Goal: Information Seeking & Learning: Check status

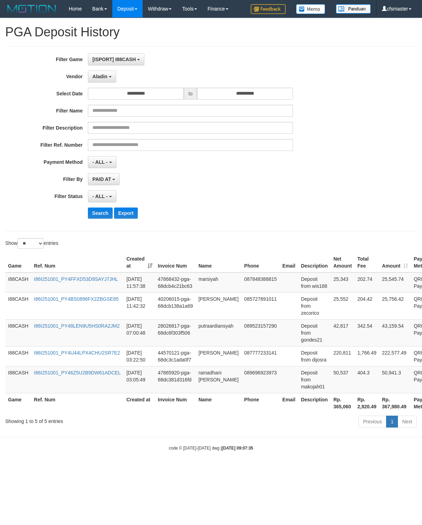
select select "**********"
select select "**"
click at [105, 218] on button "Search" at bounding box center [100, 212] width 25 height 11
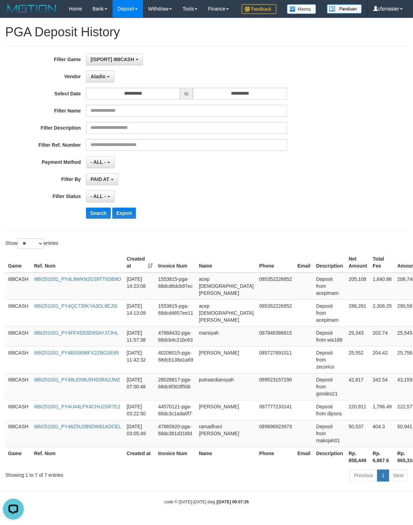
click at [249, 185] on div "PAID AT PAID AT CREATED AT" at bounding box center [186, 179] width 201 height 12
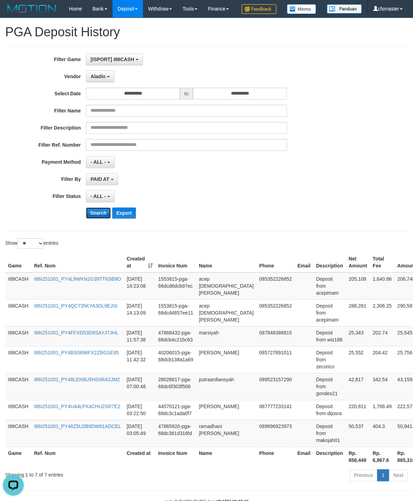
click at [97, 219] on button "Search" at bounding box center [98, 212] width 25 height 11
click at [294, 219] on div "Search Export" at bounding box center [215, 212] width 258 height 11
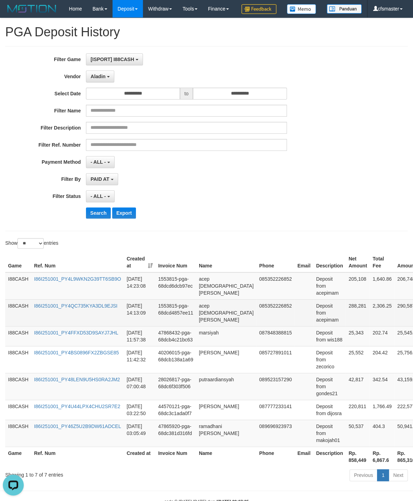
click at [320, 326] on td "Deposit from acepimam" at bounding box center [329, 312] width 32 height 27
copy td "acepimam"
click at [345, 325] on td "288,281" at bounding box center [357, 312] width 24 height 27
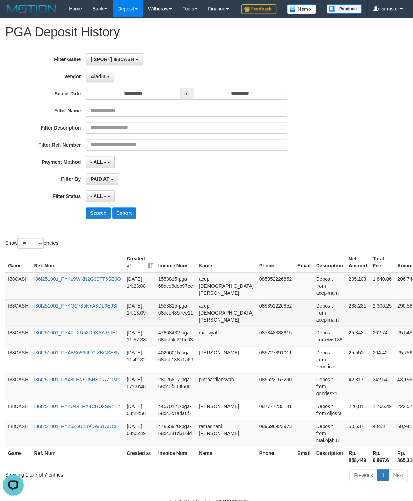
click at [345, 325] on td "288,281" at bounding box center [357, 312] width 24 height 27
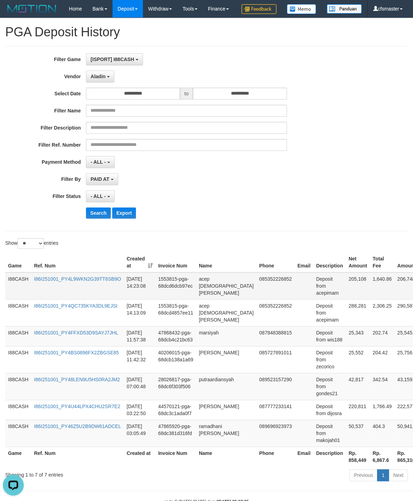
click at [320, 300] on td "Deposit from acepimam" at bounding box center [329, 285] width 32 height 27
copy td "acepimam"
click at [349, 300] on td "205,108" at bounding box center [357, 285] width 24 height 27
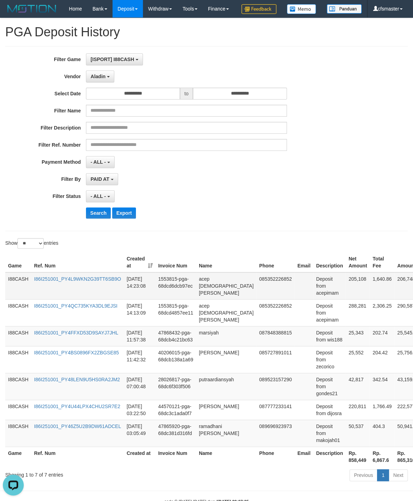
click at [349, 300] on td "205,108" at bounding box center [357, 285] width 24 height 27
drag, startPoint x: 126, startPoint y: 310, endPoint x: 148, endPoint y: 311, distance: 22.1
click at [148, 300] on td "[DATE] 14:23:08" at bounding box center [139, 285] width 31 height 27
copy td "14:23:08"
click at [301, 64] on div "**********" at bounding box center [206, 250] width 413 height 465
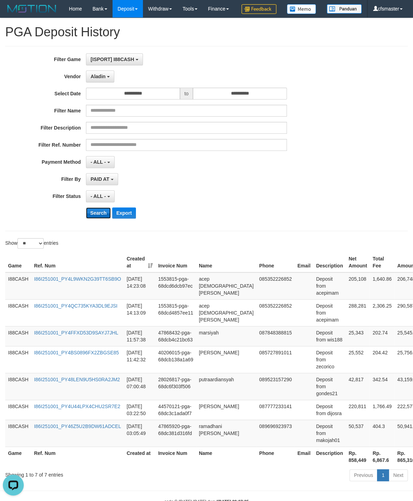
click at [97, 219] on button "Search" at bounding box center [98, 212] width 25 height 11
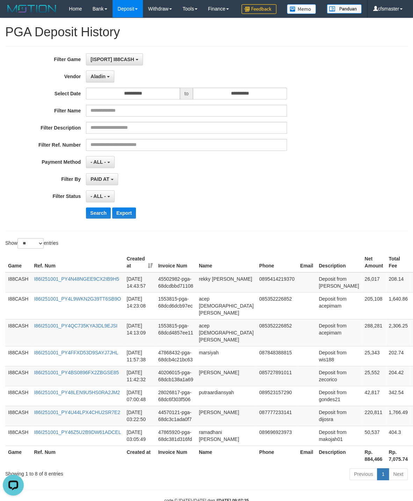
click at [378, 183] on div "**********" at bounding box center [206, 138] width 413 height 170
click at [365, 224] on div "**********" at bounding box center [206, 138] width 413 height 170
click at [329, 293] on td "Deposit from [PERSON_NAME]" at bounding box center [339, 282] width 46 height 20
copy td "[PERSON_NAME]"
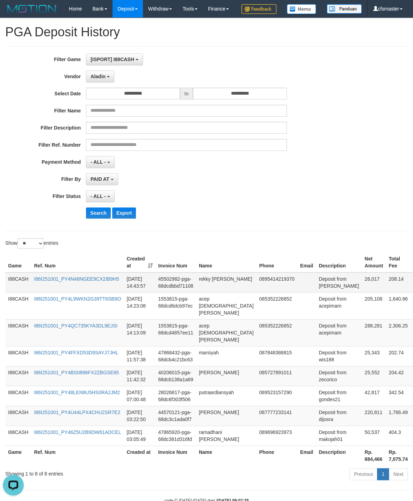
click at [361, 293] on td "26,017" at bounding box center [373, 282] width 24 height 20
drag, startPoint x: 125, startPoint y: 306, endPoint x: 146, endPoint y: 312, distance: 21.8
click at [146, 293] on td "[DATE] 14:43:57" at bounding box center [139, 282] width 31 height 20
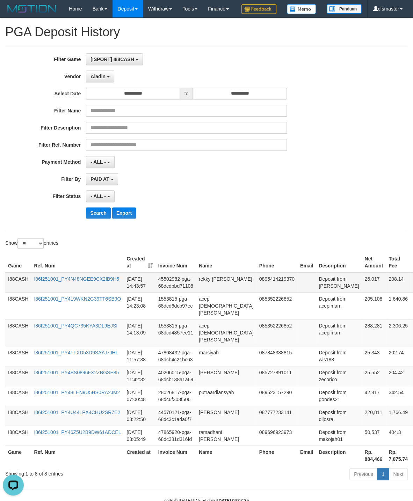
copy td "14:43:57"
click at [94, 219] on button "Search" at bounding box center [98, 212] width 25 height 11
click at [202, 202] on div "- ALL - SELECT ALL - ALL - SELECT STATUS PENDING/UNPAID PAID CANCELED EXPIRED" at bounding box center [186, 196] width 201 height 12
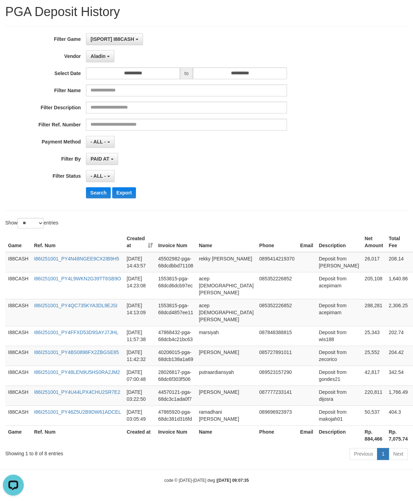
click at [325, 187] on div "Search Export" at bounding box center [215, 192] width 258 height 11
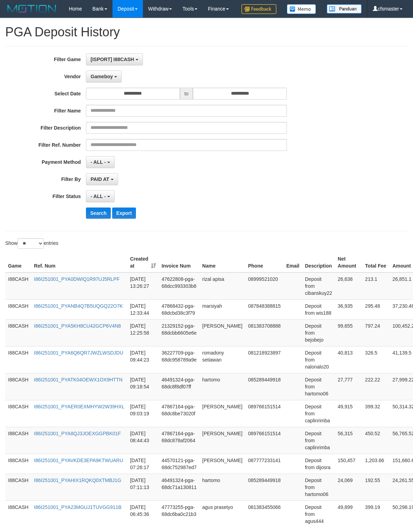
select select "**********"
select select "**"
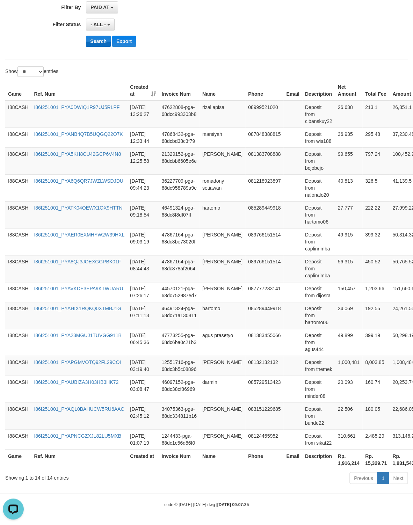
scroll to position [6, 0]
click at [98, 36] on button "Search" at bounding box center [98, 41] width 25 height 11
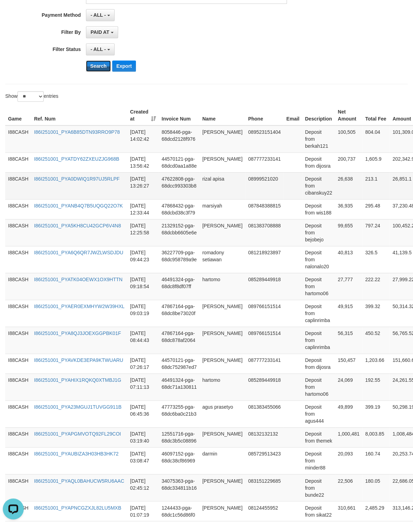
scroll to position [96, 0]
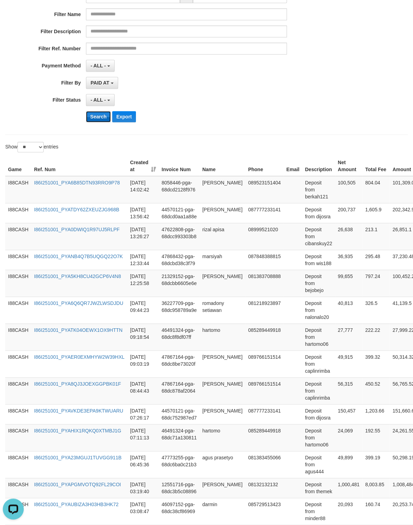
click at [93, 122] on button "Search" at bounding box center [98, 116] width 25 height 11
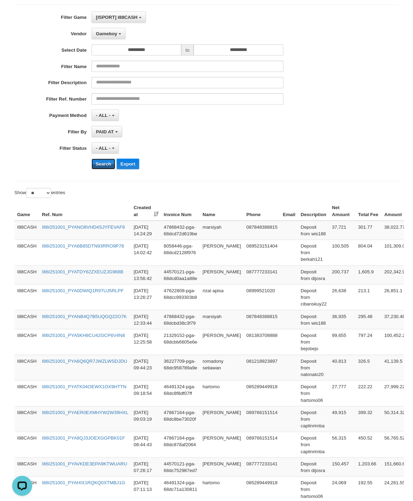
scroll to position [0, 0]
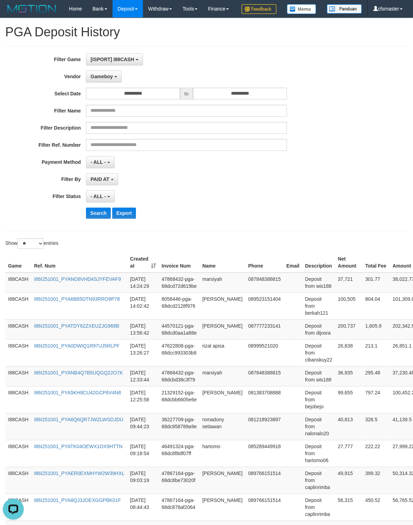
click at [317, 202] on div "**********" at bounding box center [172, 196] width 344 height 12
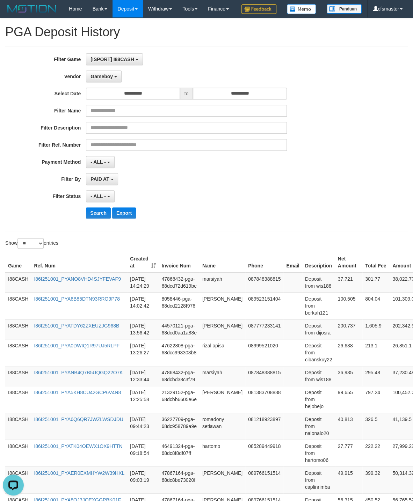
click at [334, 219] on div "Search Export" at bounding box center [215, 212] width 258 height 11
click at [97, 219] on button "Search" at bounding box center [98, 212] width 25 height 11
click at [254, 219] on div "Search Export" at bounding box center [215, 212] width 258 height 11
click at [324, 339] on td "Deposit from dijosra" at bounding box center [318, 329] width 33 height 20
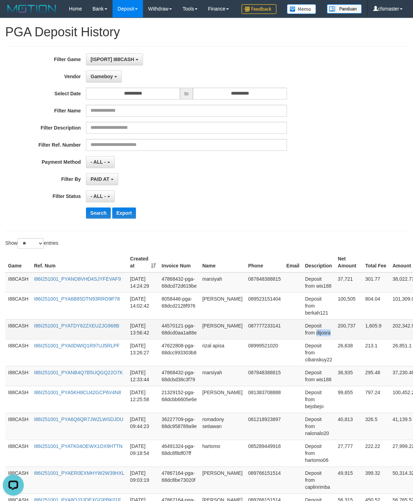
copy td "dijosra"
click at [340, 339] on td "200,737" at bounding box center [348, 329] width 27 height 20
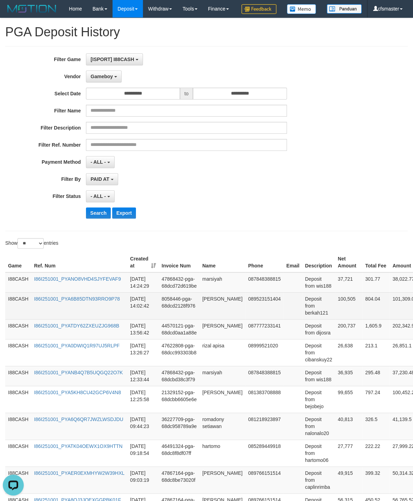
click at [315, 319] on td "Deposit from berkah121" at bounding box center [318, 305] width 33 height 27
copy td "berkah121"
click at [348, 319] on td "100,505" at bounding box center [348, 305] width 27 height 27
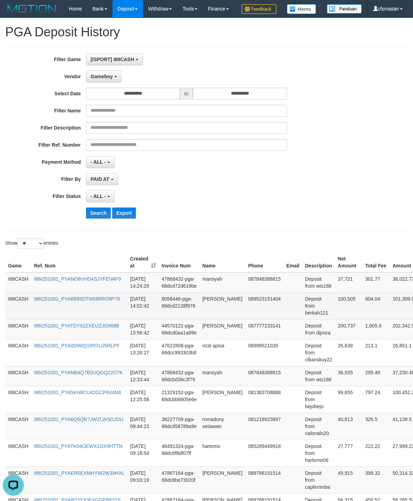
click at [348, 319] on td "100,505" at bounding box center [348, 305] width 27 height 27
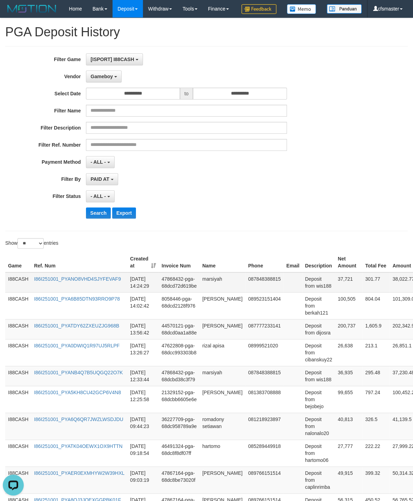
click at [324, 293] on td "Deposit from wis188" at bounding box center [318, 282] width 33 height 20
copy td "wis188"
click at [347, 293] on td "37,721" at bounding box center [348, 282] width 27 height 20
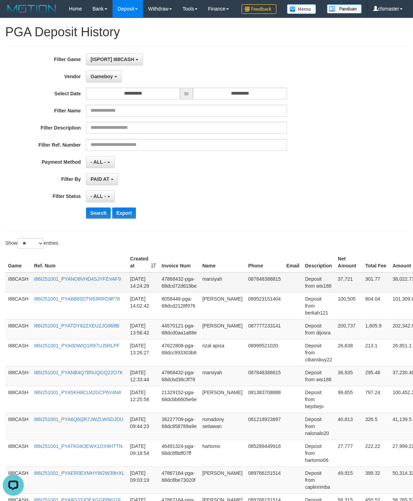
click at [347, 293] on td "37,721" at bounding box center [348, 282] width 27 height 20
drag, startPoint x: 132, startPoint y: 305, endPoint x: 151, endPoint y: 307, distance: 19.6
click at [151, 293] on td "2025-10-01 14:24:29" at bounding box center [142, 282] width 31 height 20
copy td "14:24:29"
click at [300, 202] on div "**********" at bounding box center [172, 196] width 344 height 12
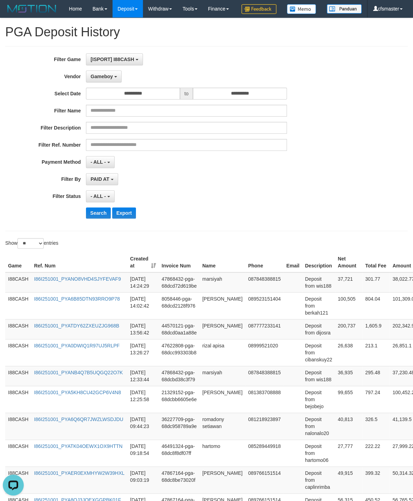
click at [261, 185] on div "PAID AT PAID AT CREATED AT" at bounding box center [186, 179] width 201 height 12
click at [97, 219] on button "Search" at bounding box center [98, 212] width 25 height 11
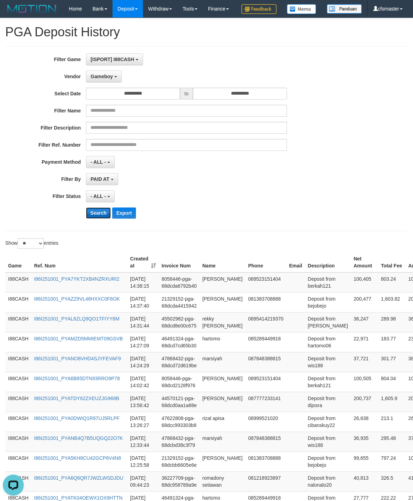
drag, startPoint x: 97, startPoint y: 235, endPoint x: 96, endPoint y: 231, distance: 3.6
click at [96, 219] on button "Search" at bounding box center [98, 212] width 25 height 11
click at [283, 187] on div "**********" at bounding box center [172, 138] width 344 height 170
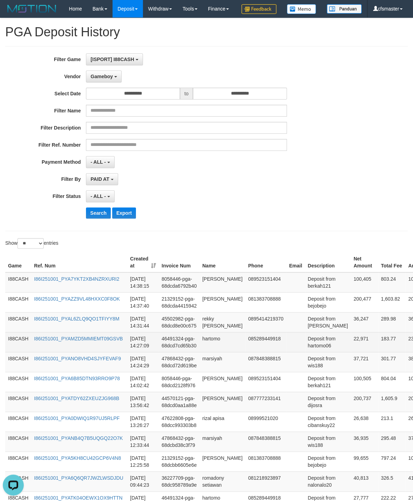
click at [324, 352] on td "Deposit from hartomo06" at bounding box center [328, 342] width 46 height 20
copy td "hartomo06"
click at [350, 352] on td "22,971" at bounding box center [363, 342] width 27 height 20
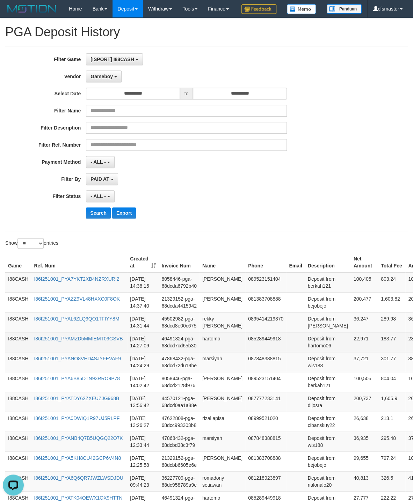
click at [350, 352] on td "22,971" at bounding box center [363, 342] width 27 height 20
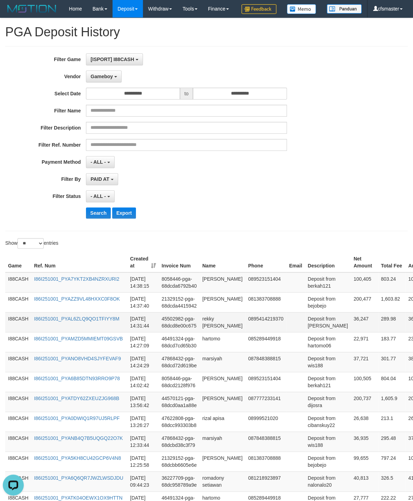
click at [325, 332] on td "Deposit from [PERSON_NAME]" at bounding box center [328, 322] width 46 height 20
copy td "[PERSON_NAME]"
click at [350, 332] on td "36,247" at bounding box center [363, 322] width 27 height 20
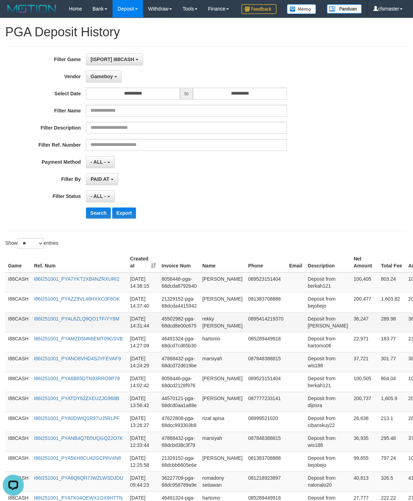
click at [350, 332] on td "36,247" at bounding box center [363, 322] width 27 height 20
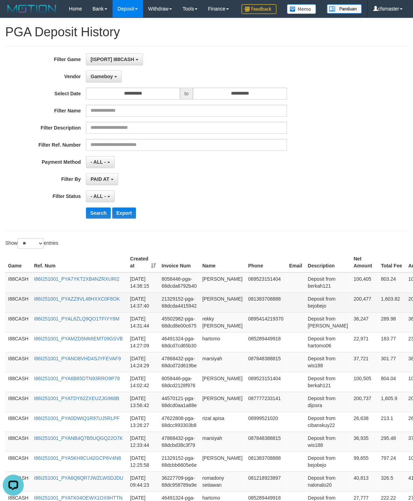
click at [319, 312] on td "Deposit from bejobejo" at bounding box center [328, 302] width 46 height 20
copy td "bejobejo"
click at [350, 312] on td "200,477" at bounding box center [363, 302] width 27 height 20
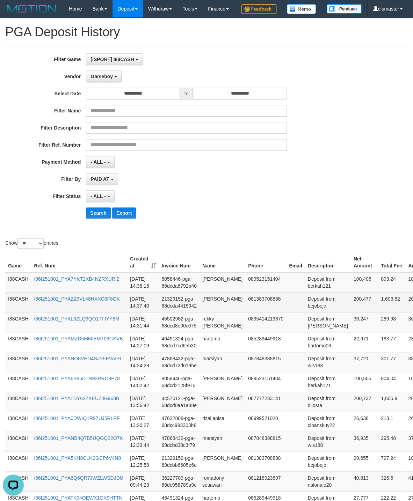
click at [350, 312] on td "200,477" at bounding box center [363, 302] width 27 height 20
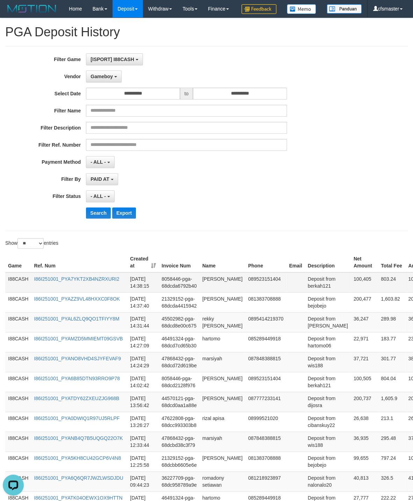
click at [319, 293] on td "Deposit from berkah121" at bounding box center [328, 282] width 46 height 20
copy td "berkah121"
click at [350, 293] on td "100,405" at bounding box center [363, 282] width 27 height 20
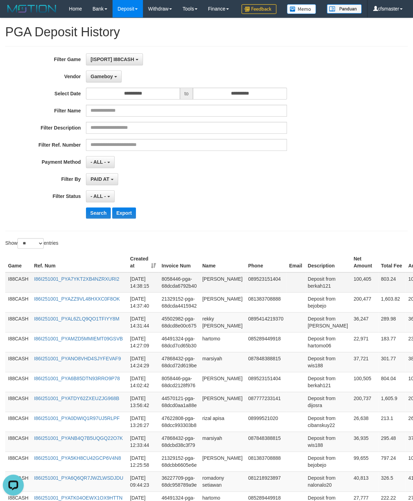
click at [350, 293] on td "100,405" at bounding box center [363, 282] width 27 height 20
drag, startPoint x: 130, startPoint y: 307, endPoint x: 152, endPoint y: 309, distance: 22.1
click at [152, 293] on td "2025-10-01 14:38:15" at bounding box center [142, 282] width 31 height 20
copy td "14:38:15"
click at [105, 219] on button "Search" at bounding box center [98, 212] width 25 height 11
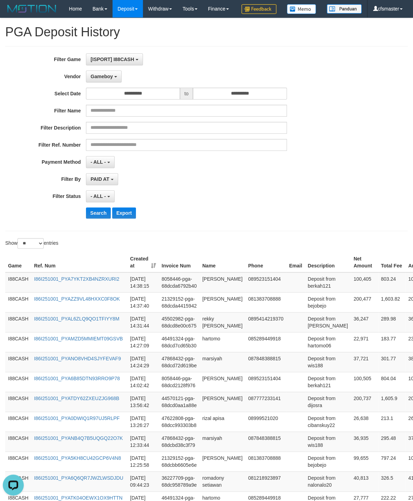
click at [227, 208] on div "**********" at bounding box center [172, 138] width 344 height 170
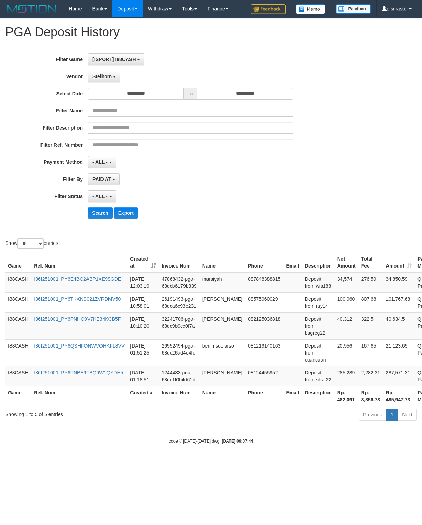
select select "**********"
select select "**"
click at [98, 216] on button "Search" at bounding box center [100, 212] width 25 height 11
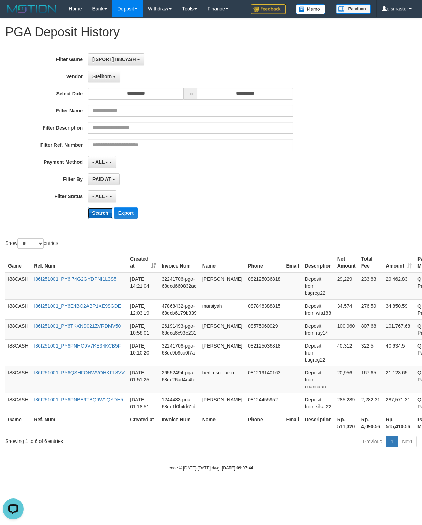
click at [101, 215] on button "Search" at bounding box center [100, 212] width 25 height 11
click at [256, 177] on div "PAID AT PAID AT CREATED AT" at bounding box center [190, 179] width 205 height 12
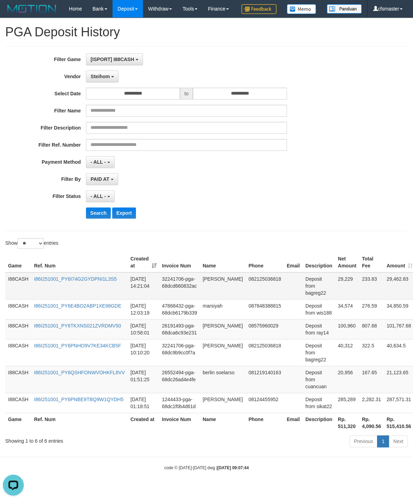
click at [309, 300] on td "Deposit from bagreg22" at bounding box center [318, 285] width 32 height 27
copy td "bagreg22"
click at [96, 219] on button "Search" at bounding box center [98, 212] width 25 height 11
click at [94, 219] on button "Search" at bounding box center [98, 212] width 25 height 11
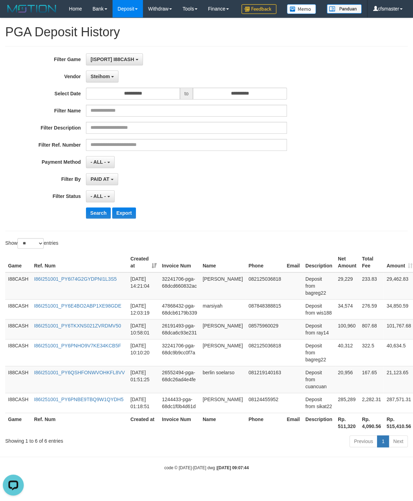
drag, startPoint x: 257, startPoint y: 199, endPoint x: 276, endPoint y: 205, distance: 19.5
click at [258, 185] on div "PAID AT PAID AT CREATED AT" at bounding box center [186, 179] width 201 height 12
click at [313, 300] on td "Deposit from bagreg22" at bounding box center [318, 285] width 32 height 27
copy td "bagreg22"
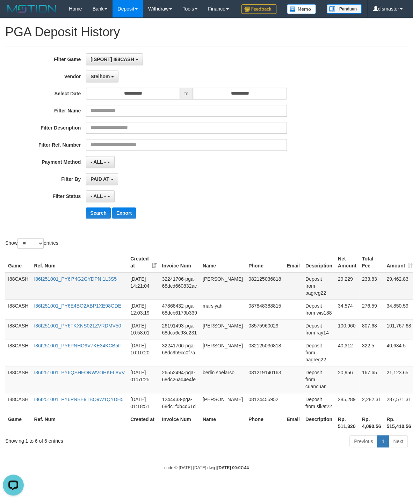
click at [339, 300] on td "29,229" at bounding box center [347, 285] width 24 height 27
drag, startPoint x: 129, startPoint y: 306, endPoint x: 151, endPoint y: 309, distance: 21.8
click at [151, 300] on td "2025-10-01 14:21:04" at bounding box center [142, 285] width 31 height 27
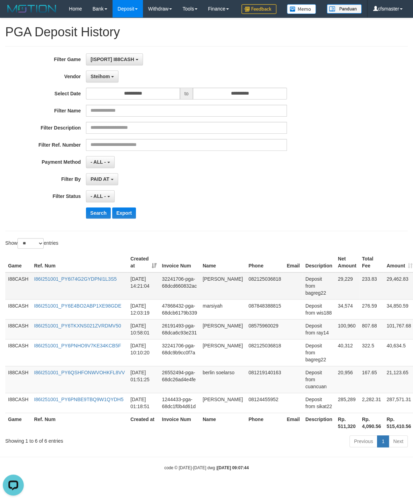
copy td "14:21:04"
click at [238, 185] on div "PAID AT PAID AT CREATED AT" at bounding box center [186, 179] width 201 height 12
click at [302, 151] on div "Filter Ref. Number" at bounding box center [172, 145] width 344 height 12
drag, startPoint x: 128, startPoint y: 306, endPoint x: 152, endPoint y: 312, distance: 24.0
click at [152, 300] on td "2025-10-01 14:21:04" at bounding box center [142, 285] width 31 height 27
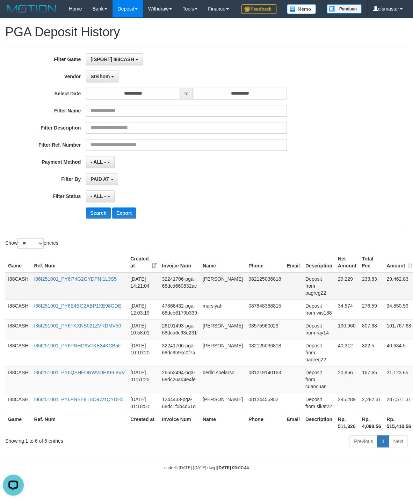
copy td "14:21:04"
click at [300, 219] on div "Search Export" at bounding box center [215, 212] width 258 height 11
click at [308, 202] on div "**********" at bounding box center [172, 196] width 344 height 12
click at [176, 202] on div "- ALL - SELECT ALL - ALL - SELECT STATUS PENDING/UNPAID PAID CANCELED EXPIRED" at bounding box center [186, 196] width 201 height 12
click at [96, 219] on button "Search" at bounding box center [98, 212] width 25 height 11
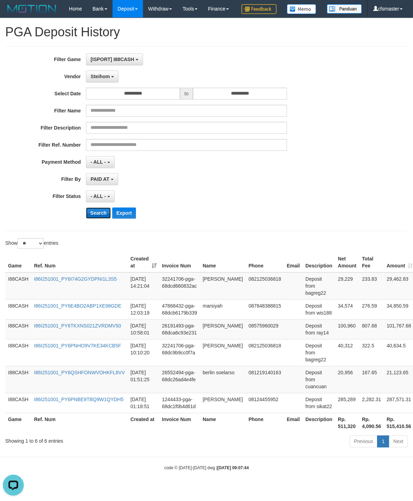
click at [95, 219] on button "Search" at bounding box center [98, 212] width 25 height 11
